Goal: Book appointment/travel/reservation

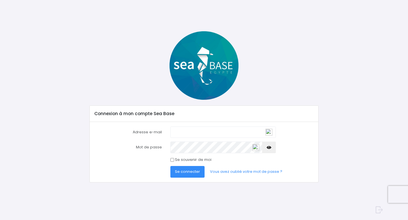
type input "lorrantz@free.fr"
click at [189, 171] on span "Se connecter" at bounding box center [187, 171] width 25 height 5
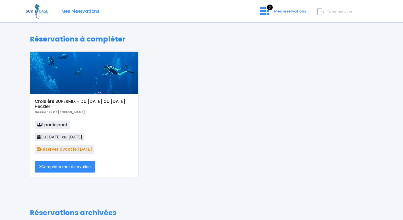
click at [66, 168] on link "Compléter ma réservation" at bounding box center [65, 166] width 61 height 11
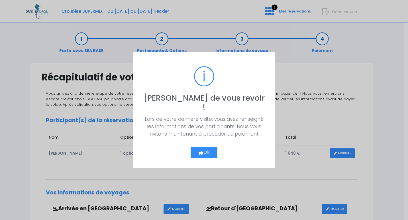
click at [207, 148] on button "Ok" at bounding box center [203, 153] width 27 height 12
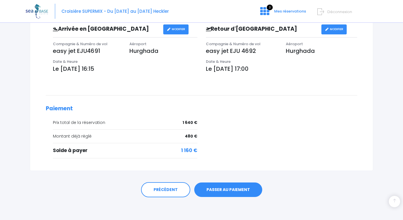
scroll to position [180, 0]
click at [287, 10] on span "Mes réservations" at bounding box center [290, 11] width 32 height 5
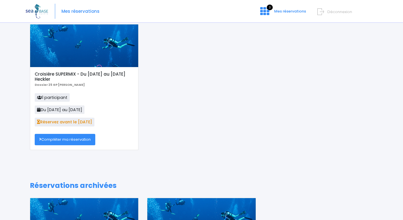
scroll to position [27, 0]
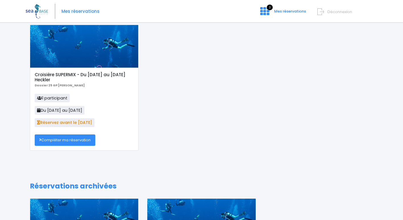
click at [72, 139] on link "Compléter ma réservation" at bounding box center [65, 140] width 61 height 11
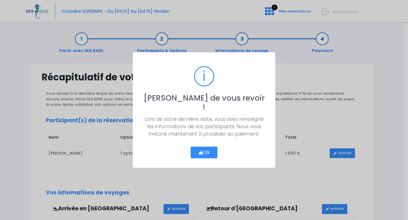
click at [205, 147] on button "Ok" at bounding box center [203, 153] width 27 height 12
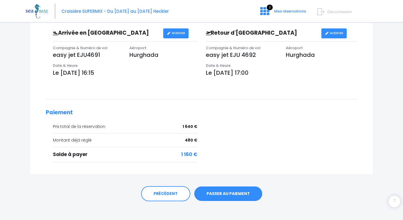
scroll to position [180, 0]
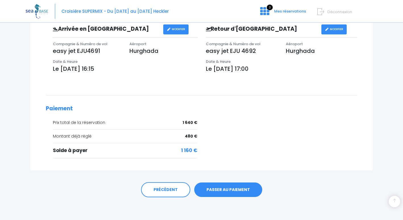
click at [233, 190] on link "PASSER AU PAIEMENT" at bounding box center [228, 190] width 68 height 15
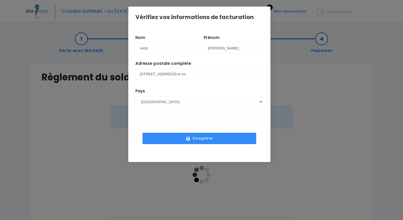
click at [205, 139] on button "Enregistrer" at bounding box center [200, 138] width 114 height 11
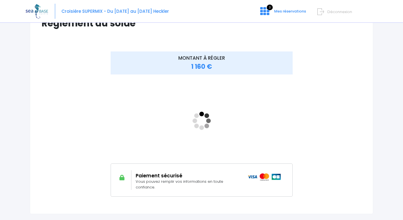
scroll to position [57, 0]
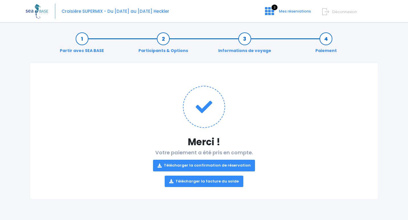
click at [204, 164] on link "Télécharger la confirmation de réservation" at bounding box center [204, 165] width 102 height 11
click at [209, 180] on link "Télécharger la facture du solde" at bounding box center [204, 181] width 79 height 11
